Goal: Check status: Check status

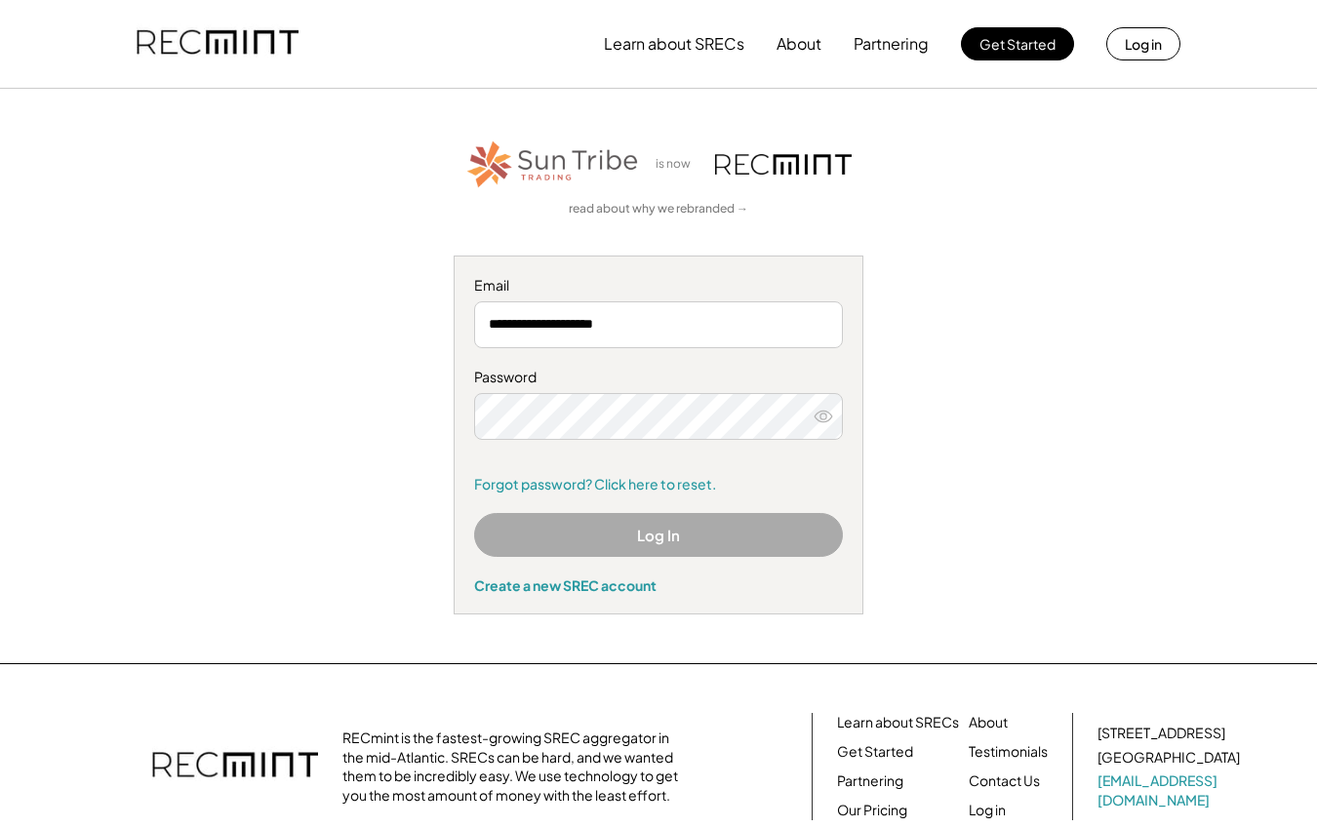
click at [645, 533] on button "Log In" at bounding box center [658, 535] width 369 height 44
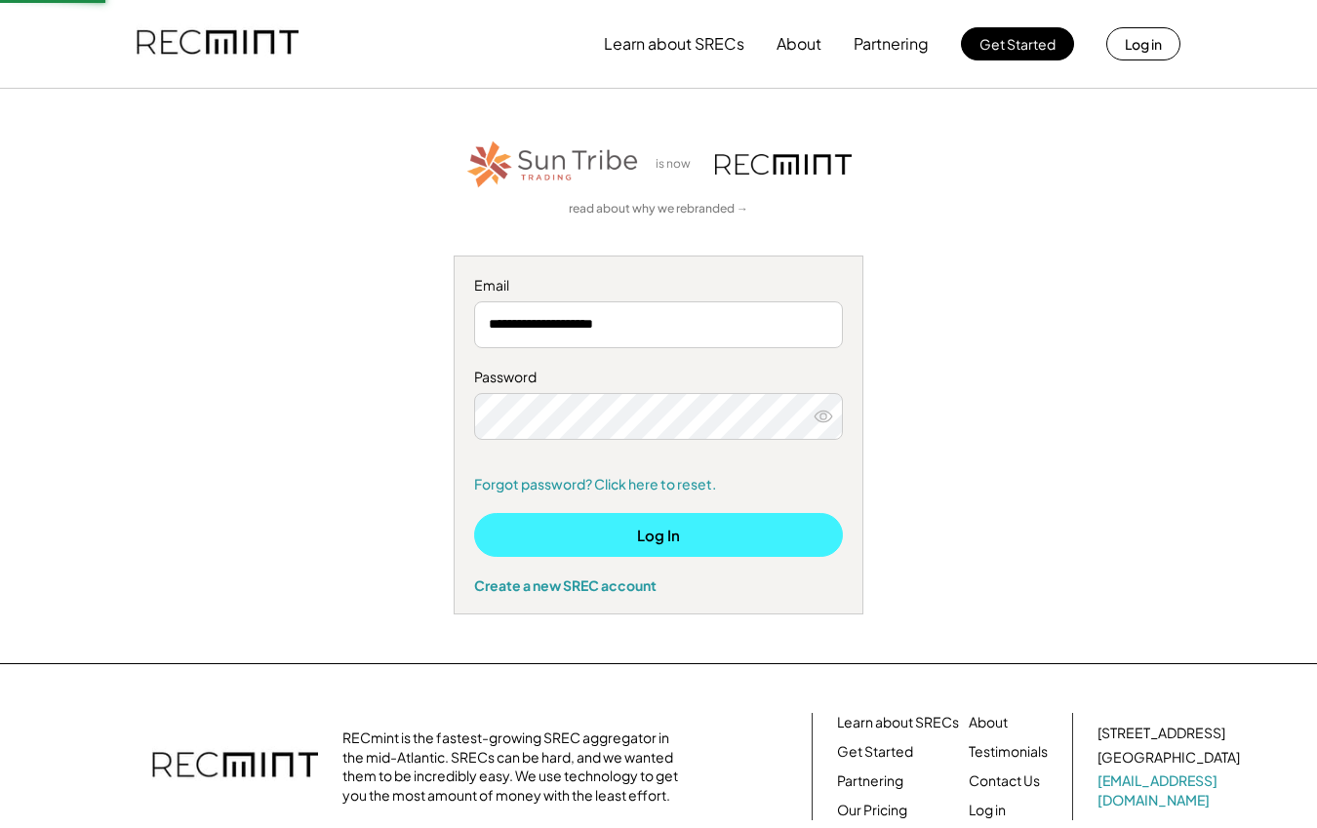
click at [645, 533] on button "Log In" at bounding box center [658, 535] width 369 height 44
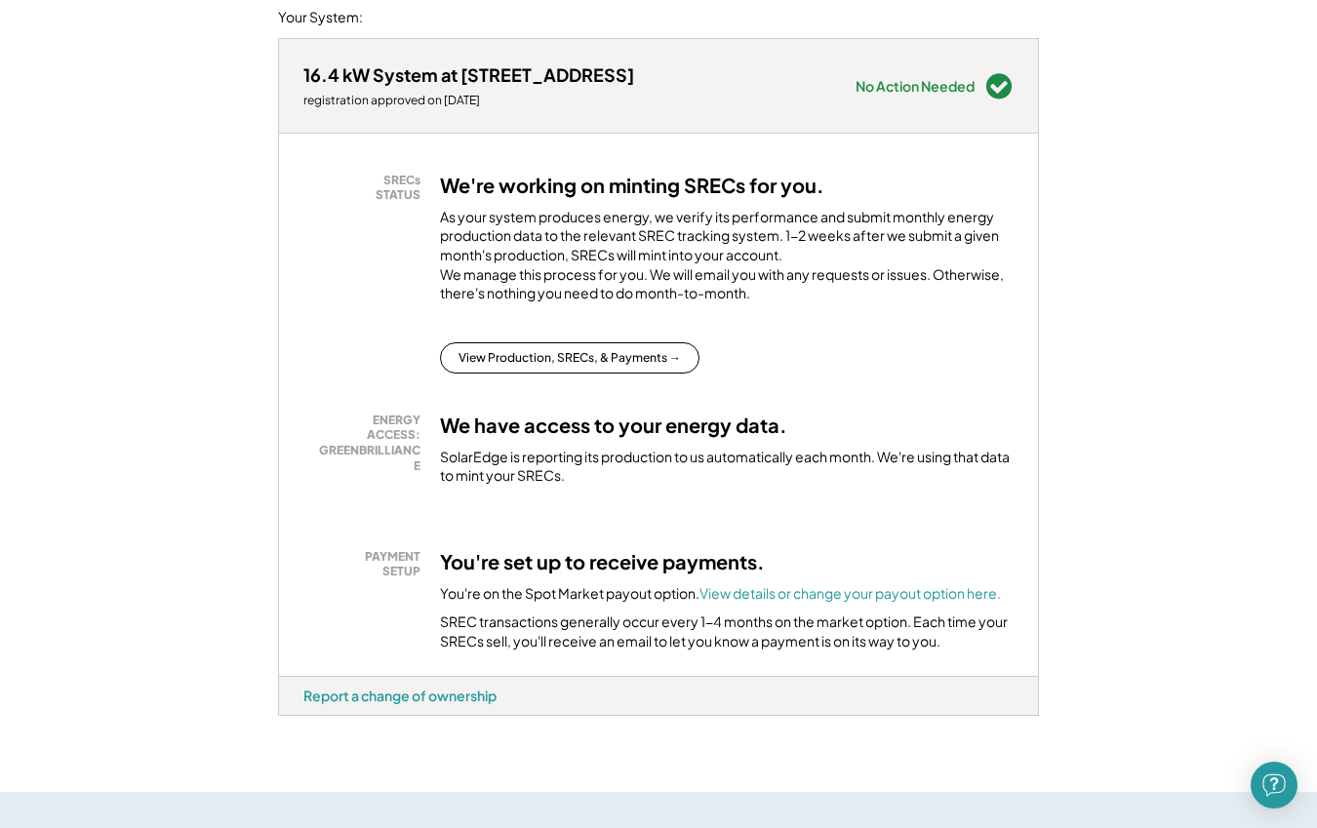
scroll to position [268, 0]
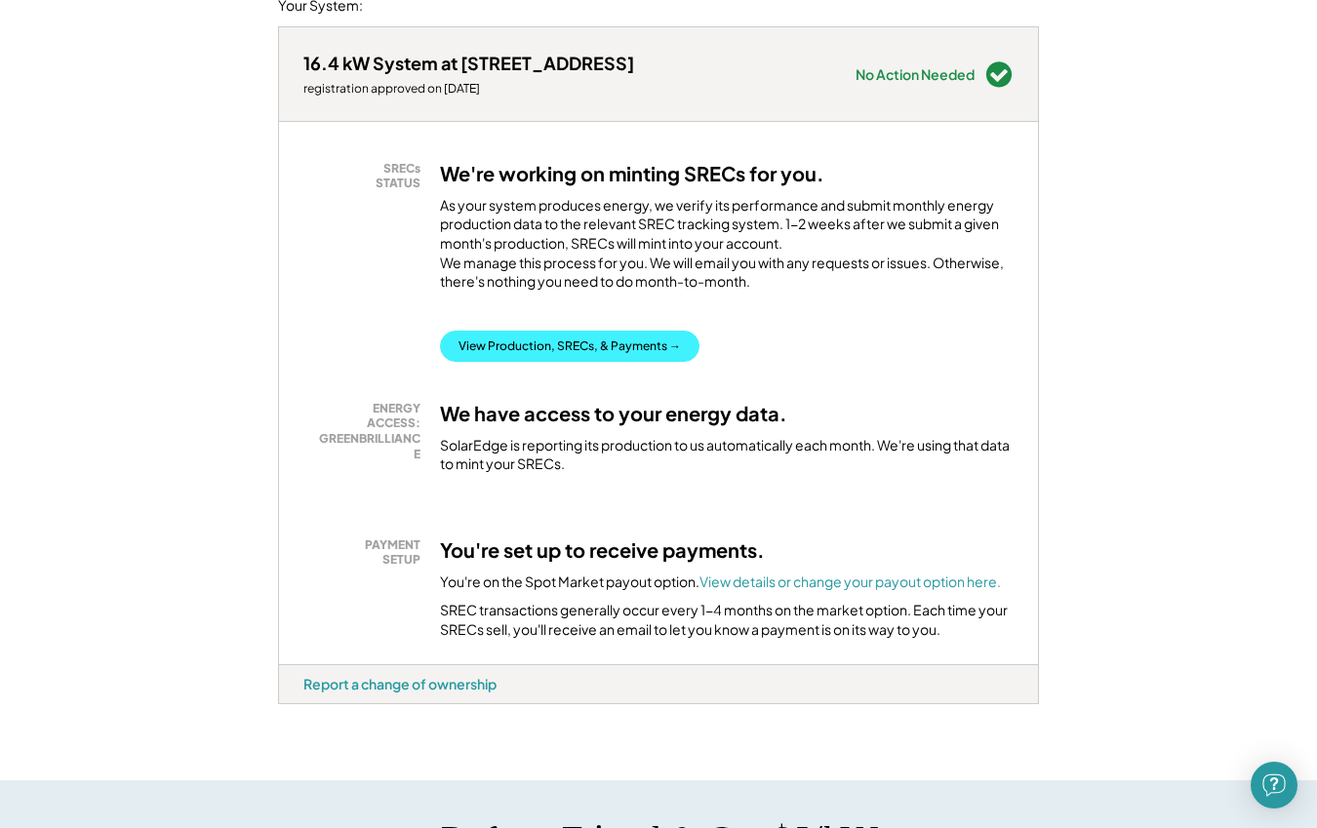
click at [575, 362] on button "View Production, SRECs, & Payments →" at bounding box center [570, 346] width 260 height 31
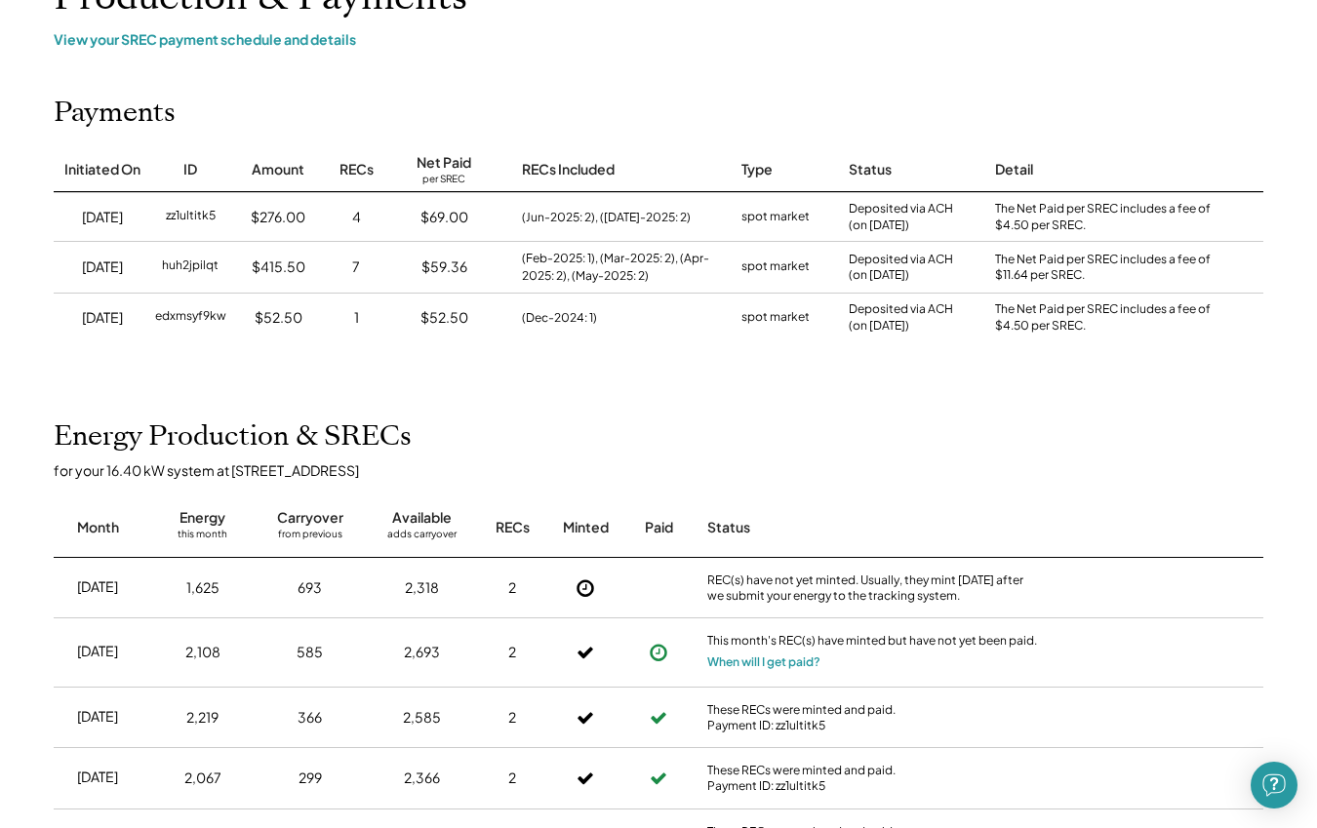
scroll to position [166, 0]
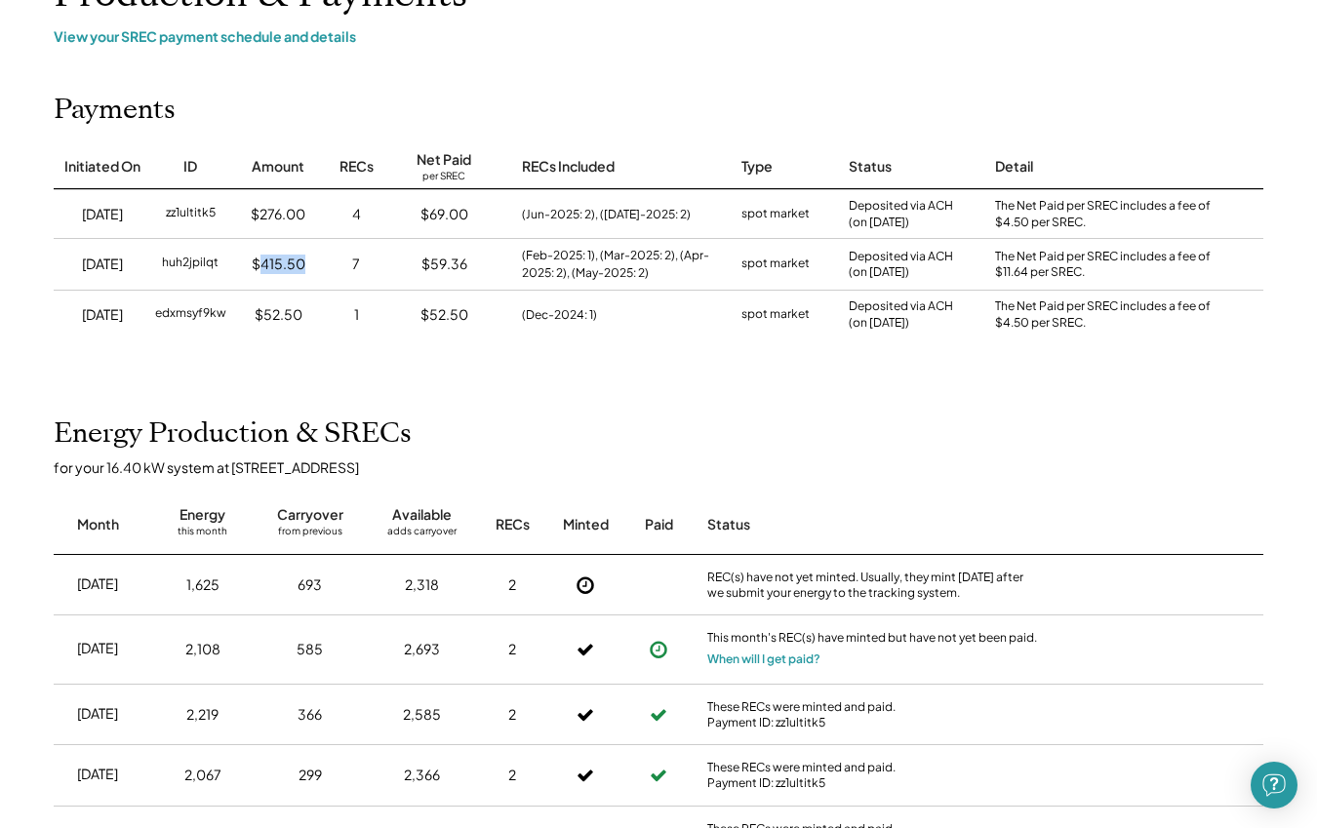
drag, startPoint x: 262, startPoint y: 261, endPoint x: 314, endPoint y: 260, distance: 52.7
click at [314, 260] on div "$415.50" at bounding box center [278, 264] width 98 height 51
drag, startPoint x: 260, startPoint y: 211, endPoint x: 311, endPoint y: 210, distance: 51.7
click at [311, 210] on div "$276.00" at bounding box center [278, 214] width 98 height 49
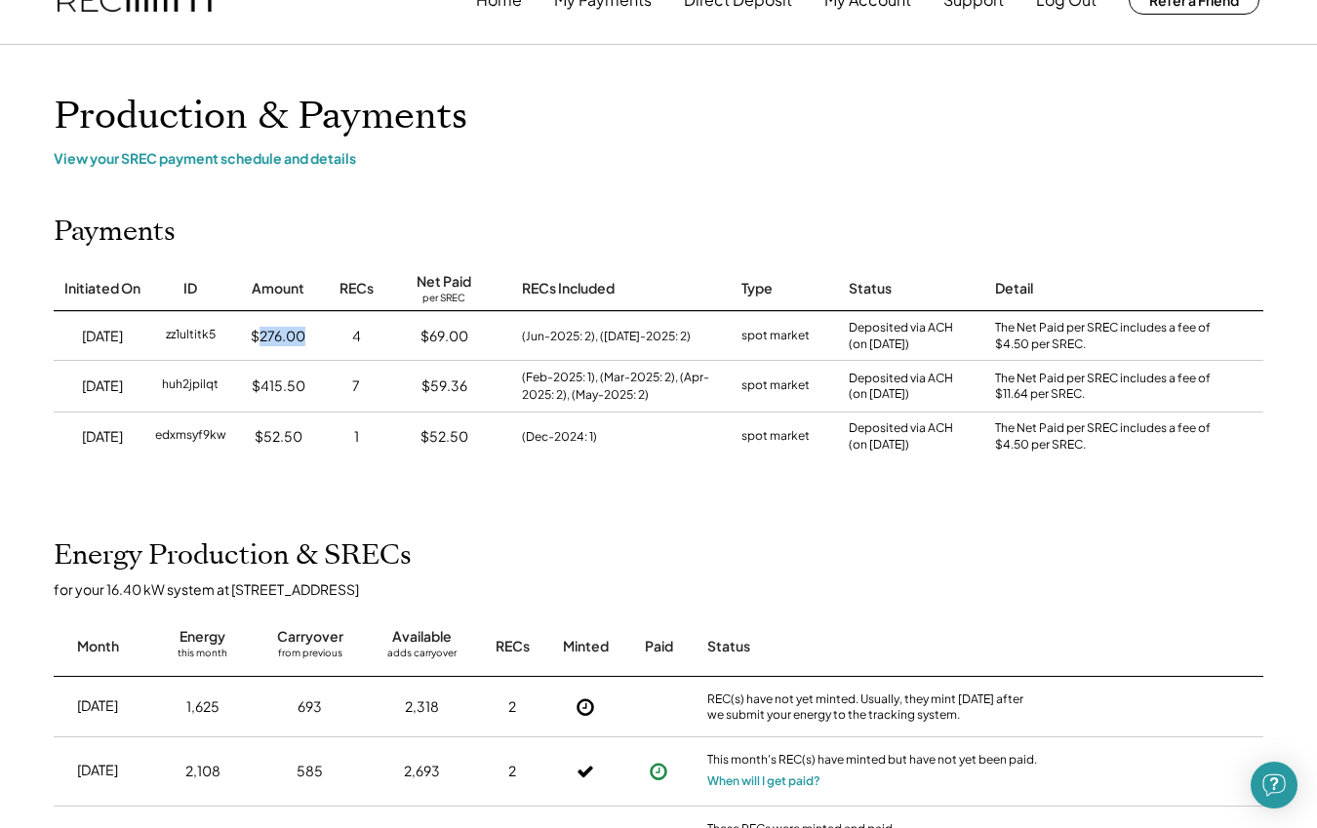
scroll to position [63, 0]
